Goal: Navigation & Orientation: Find specific page/section

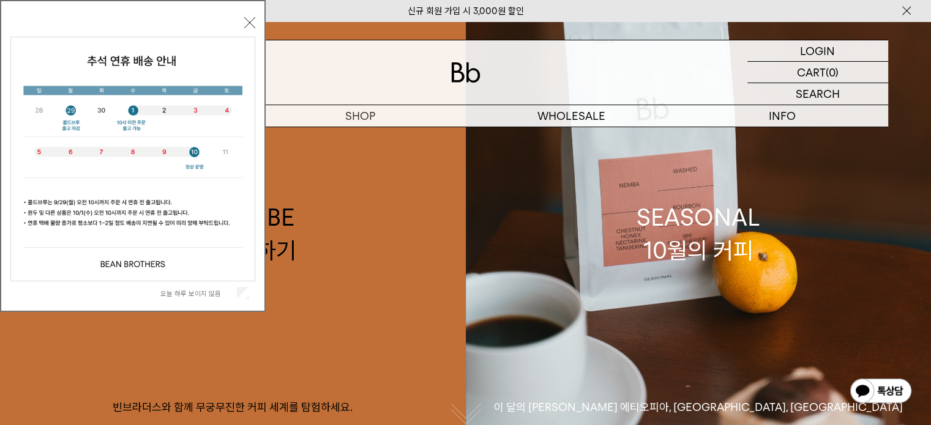
click at [250, 21] on button "닫기" at bounding box center [249, 22] width 11 height 11
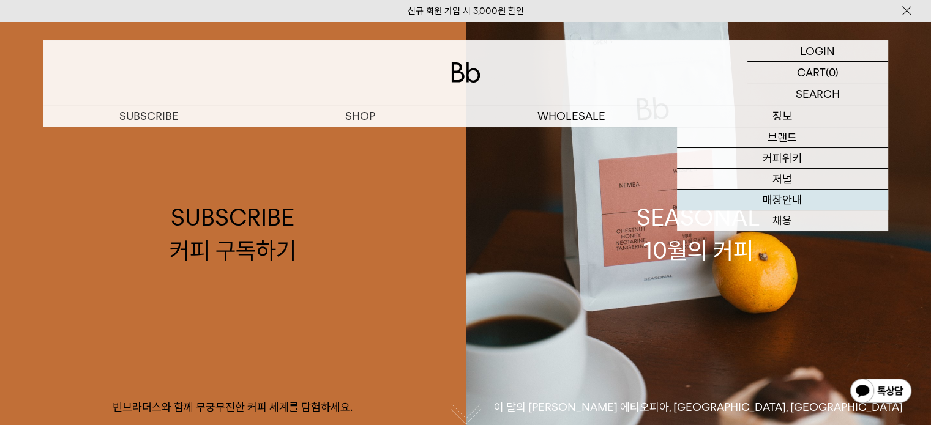
click at [789, 202] on link "매장안내" at bounding box center [782, 200] width 211 height 21
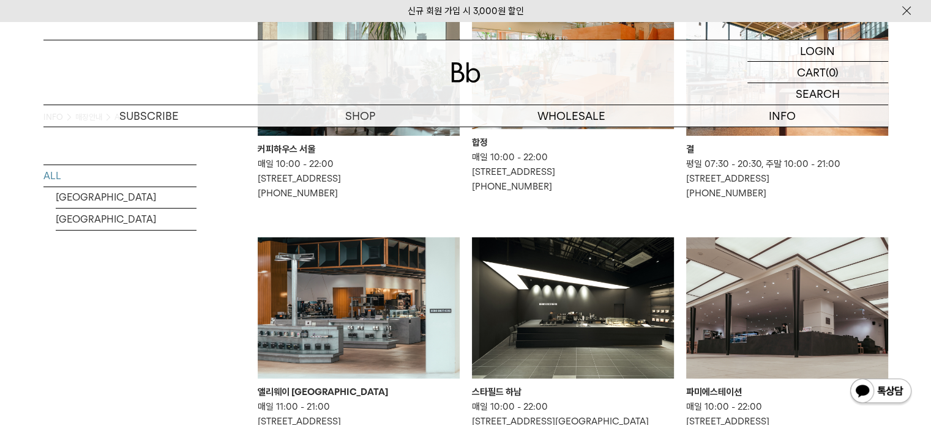
scroll to position [122, 0]
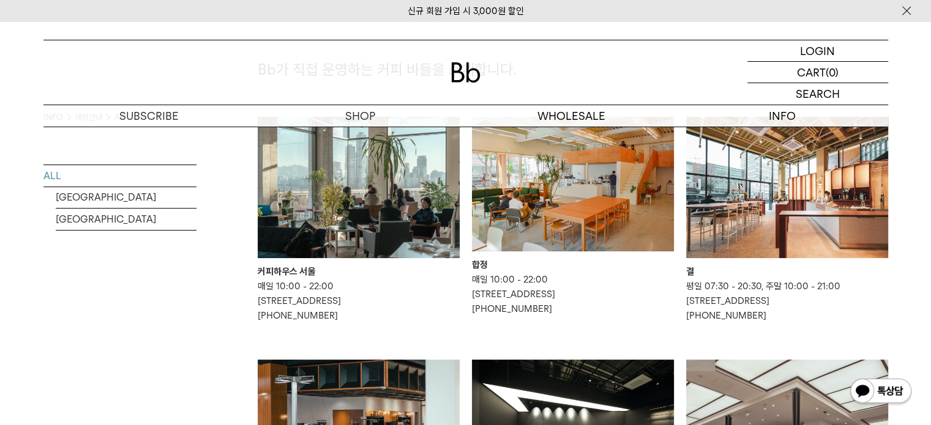
click at [338, 226] on img at bounding box center [359, 187] width 202 height 141
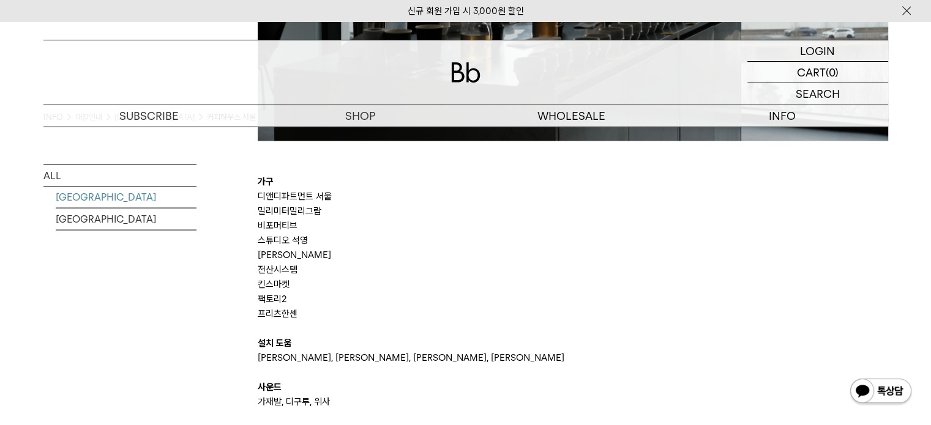
scroll to position [2753, 0]
